Goal: Task Accomplishment & Management: Manage account settings

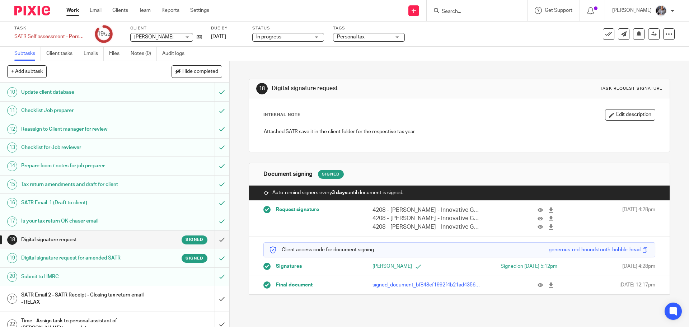
scroll to position [190, 0]
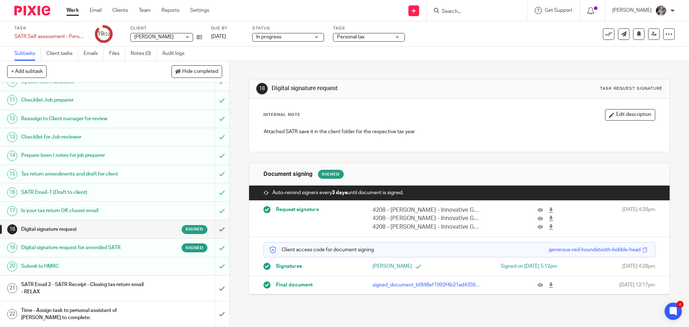
click at [56, 289] on h1 "SATR Email 2 - SATR Receipt - Closing tax return email - RELAX" at bounding box center [83, 288] width 124 height 18
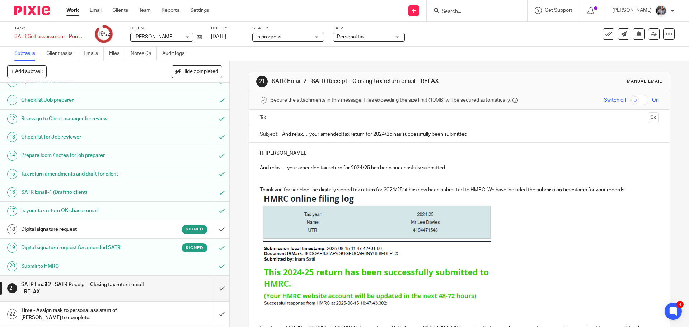
click at [307, 120] on input "text" at bounding box center [459, 118] width 372 height 8
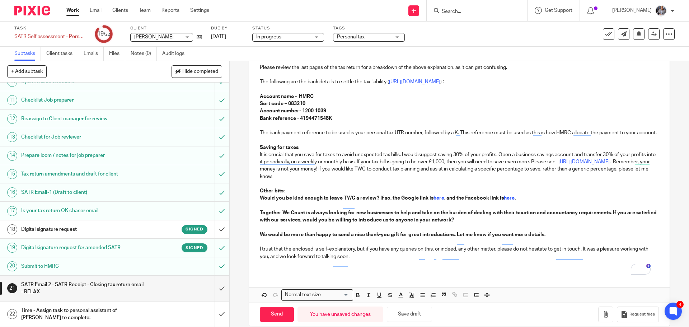
scroll to position [498, 0]
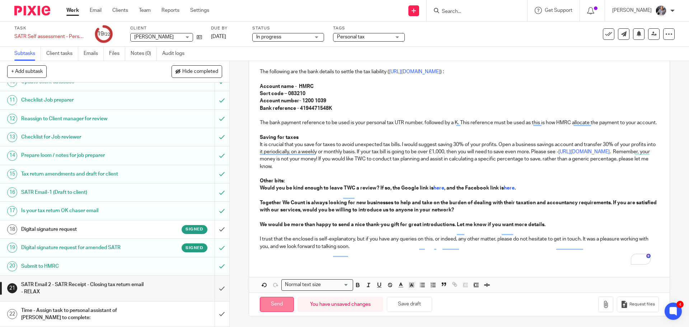
click at [271, 304] on input "Send" at bounding box center [277, 304] width 34 height 15
type input "Sent"
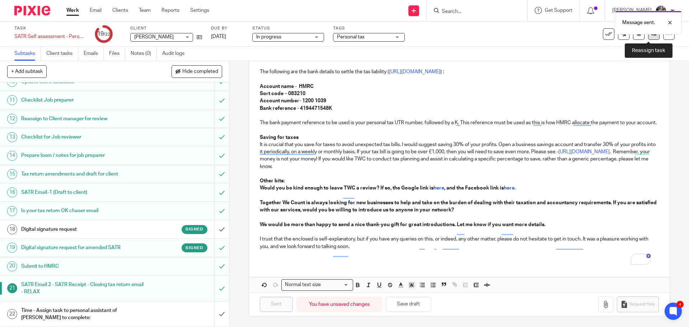
click at [648, 38] on link at bounding box center [653, 33] width 11 height 11
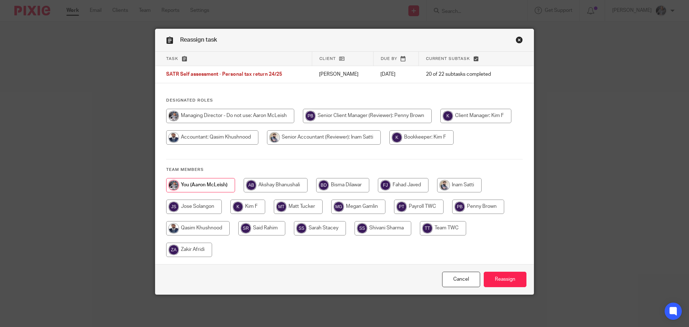
click at [340, 183] on input "radio" at bounding box center [342, 185] width 53 height 14
radio input "true"
click at [491, 279] on input "Reassign" at bounding box center [505, 279] width 43 height 15
